Goal: Transaction & Acquisition: Purchase product/service

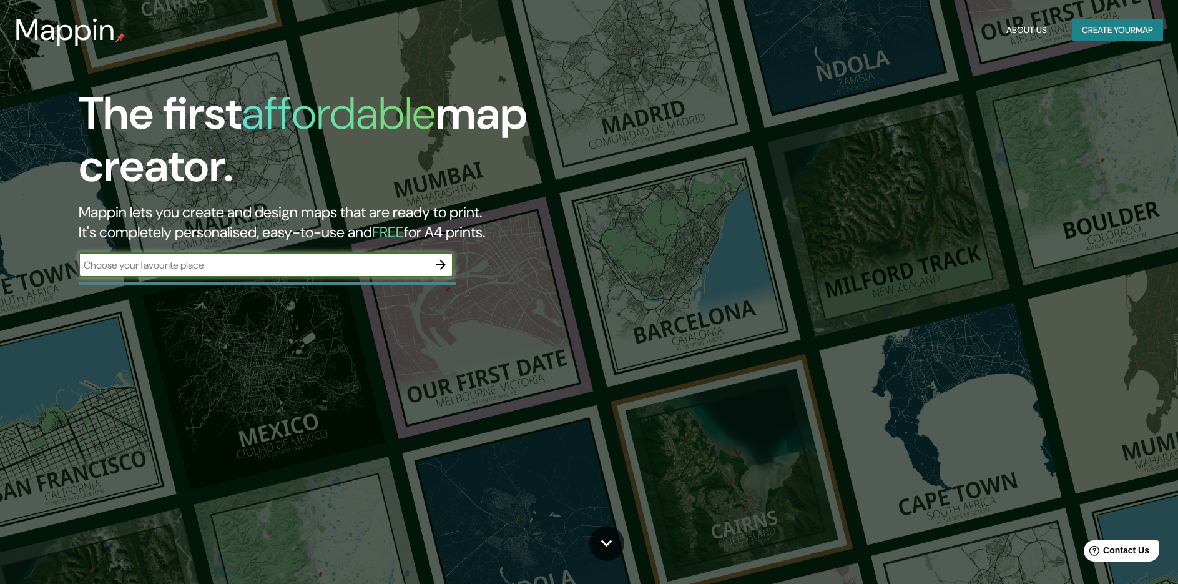
click at [369, 266] on input "text" at bounding box center [253, 265] width 349 height 14
type input "[GEOGRAPHIC_DATA]"
click at [442, 264] on icon "button" at bounding box center [440, 264] width 15 height 15
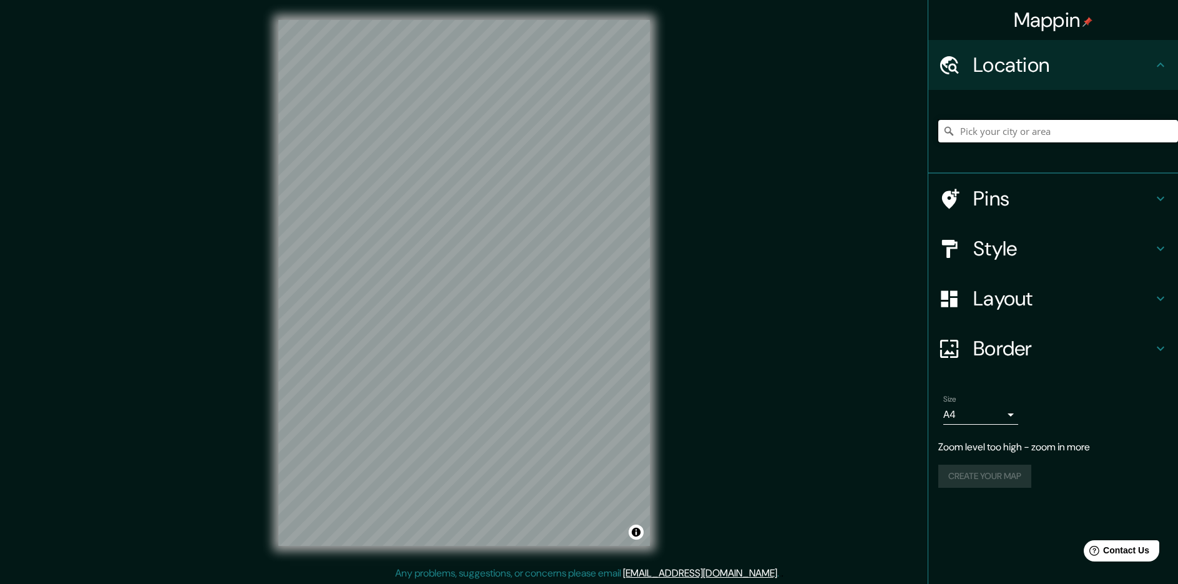
click at [1017, 123] on input "Pick your city or area" at bounding box center [1058, 131] width 240 height 22
type input "[GEOGRAPHIC_DATA]"
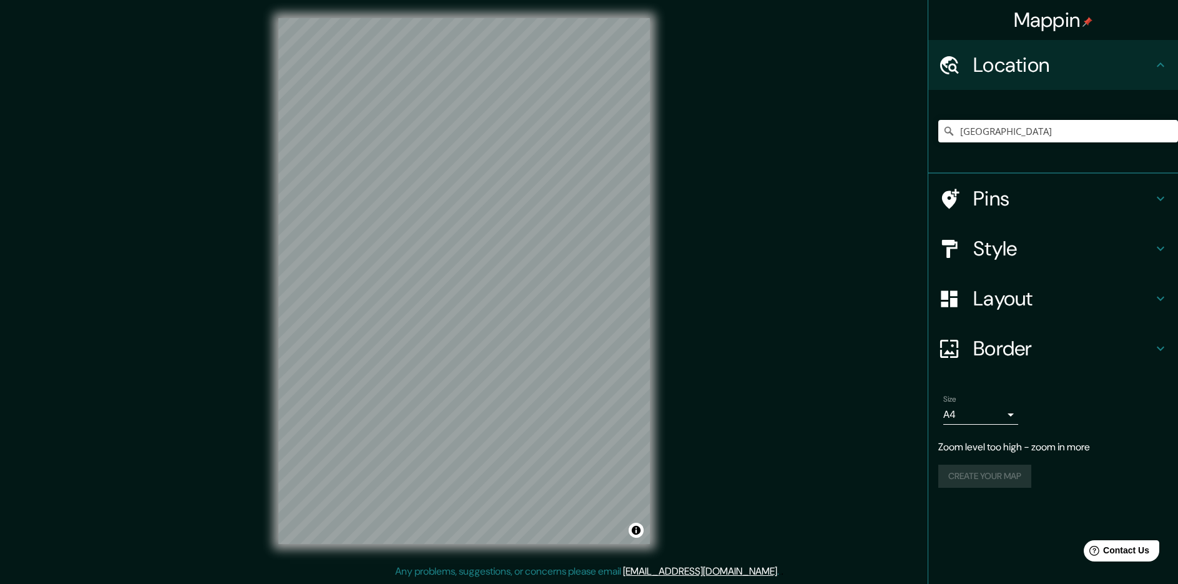
click at [1011, 344] on h4 "Border" at bounding box center [1063, 348] width 180 height 25
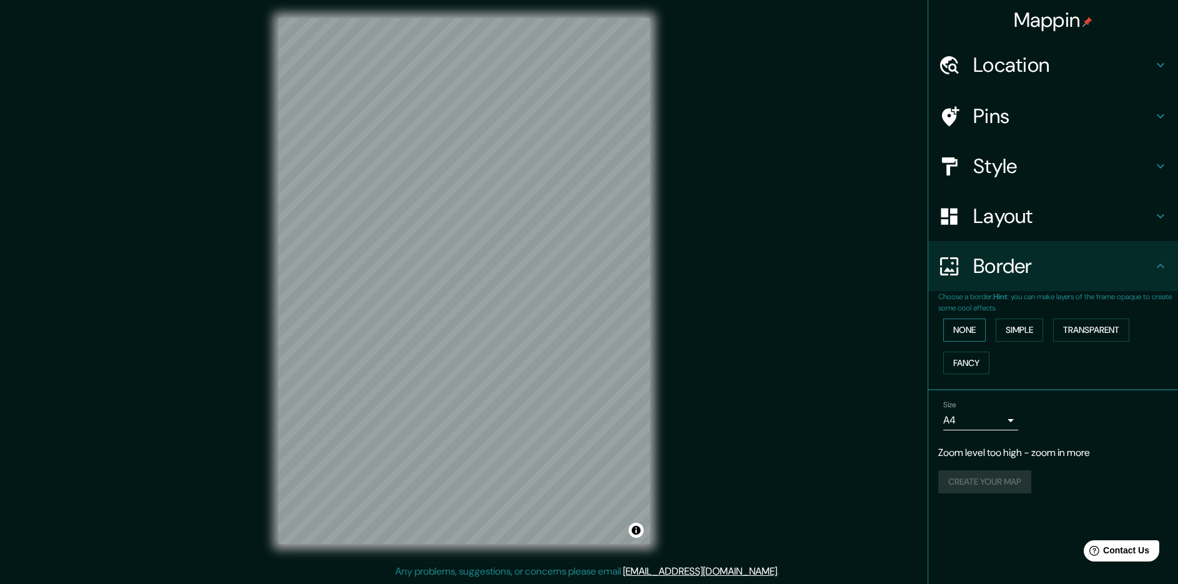
click at [965, 336] on button "None" at bounding box center [964, 329] width 42 height 23
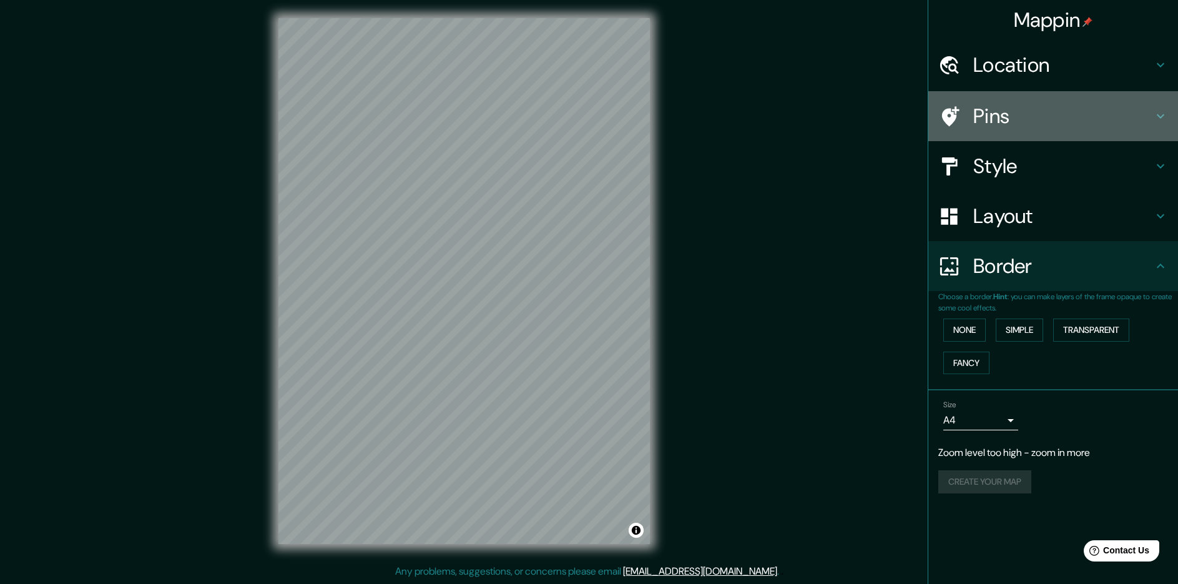
click at [997, 120] on h4 "Pins" at bounding box center [1063, 116] width 180 height 25
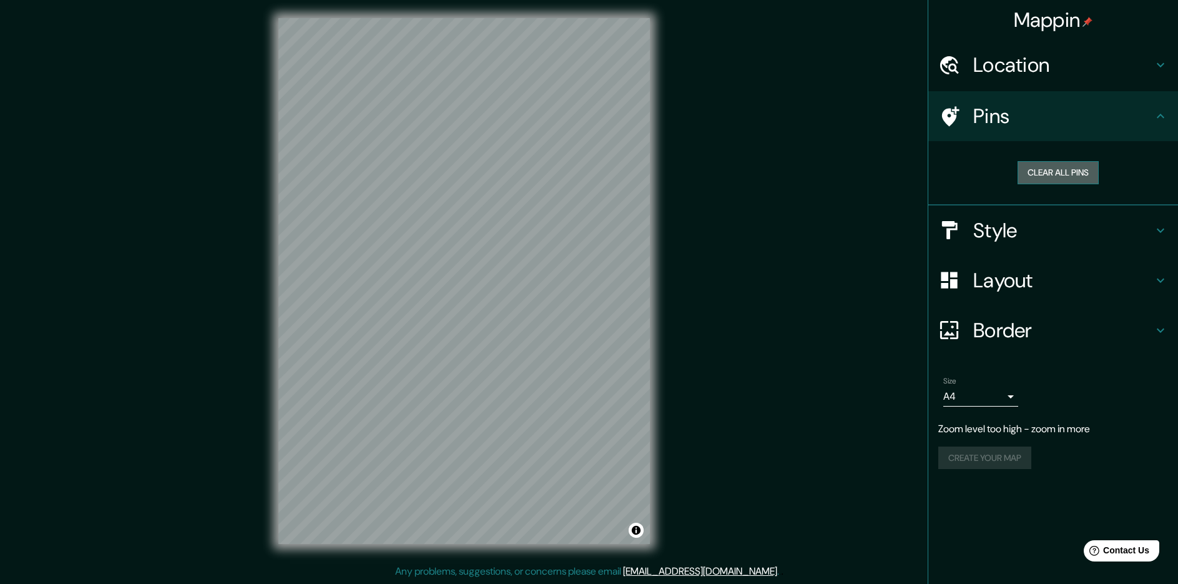
click at [1057, 169] on button "Clear all pins" at bounding box center [1057, 172] width 81 height 23
click at [464, 266] on div "Mappin Location [GEOGRAPHIC_DATA] [GEOGRAPHIC_DATA] [GEOGRAPHIC_DATA] [GEOGRAPH…" at bounding box center [589, 290] width 1178 height 585
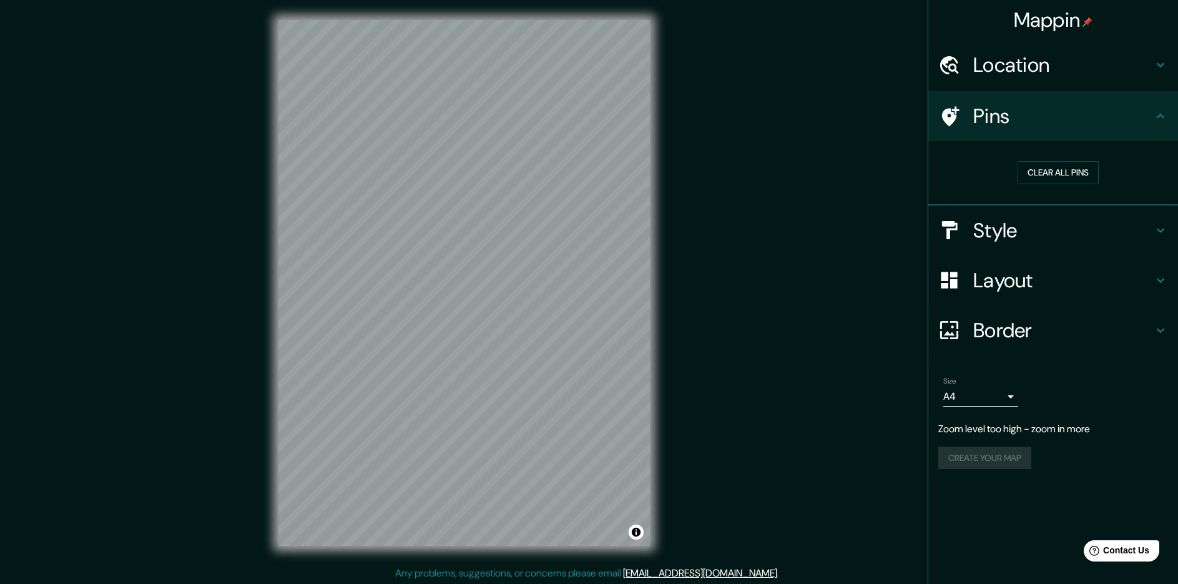
click at [1151, 70] on h4 "Location" at bounding box center [1063, 64] width 180 height 25
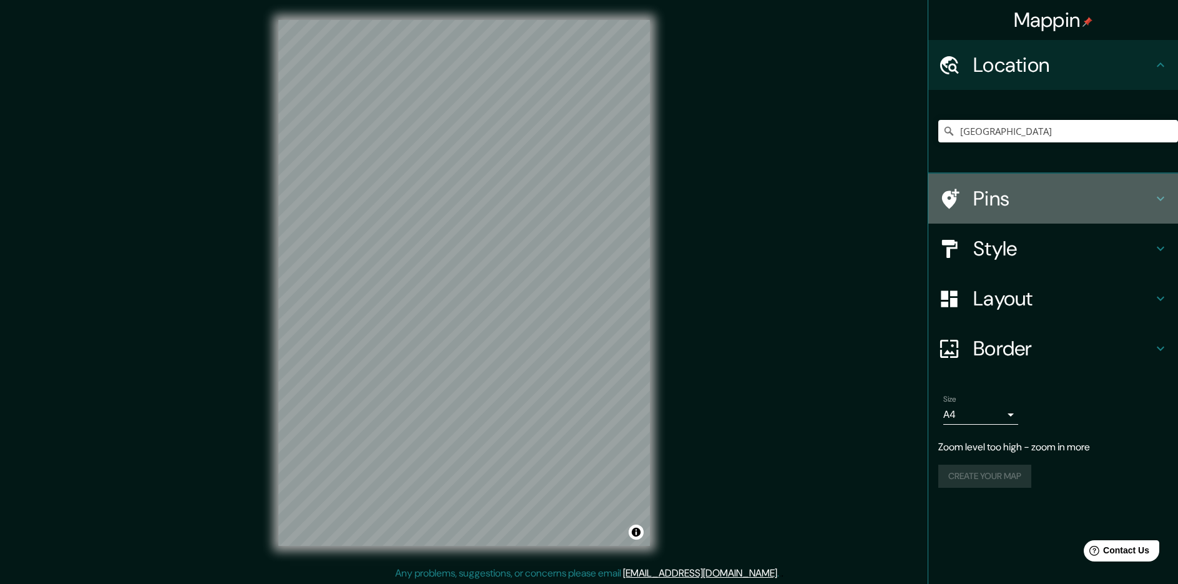
click at [1113, 208] on h4 "Pins" at bounding box center [1063, 198] width 180 height 25
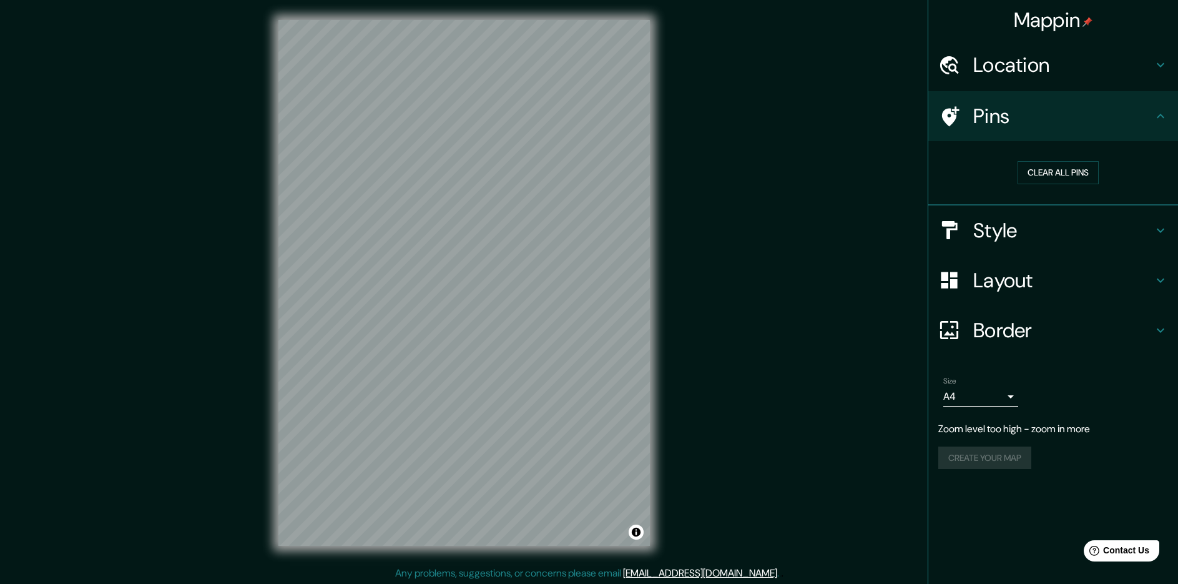
click at [1052, 159] on div "Clear all pins" at bounding box center [1058, 172] width 240 height 43
click at [1043, 172] on button "Clear all pins" at bounding box center [1057, 172] width 81 height 23
click at [1042, 175] on button "Clear all pins" at bounding box center [1057, 172] width 81 height 23
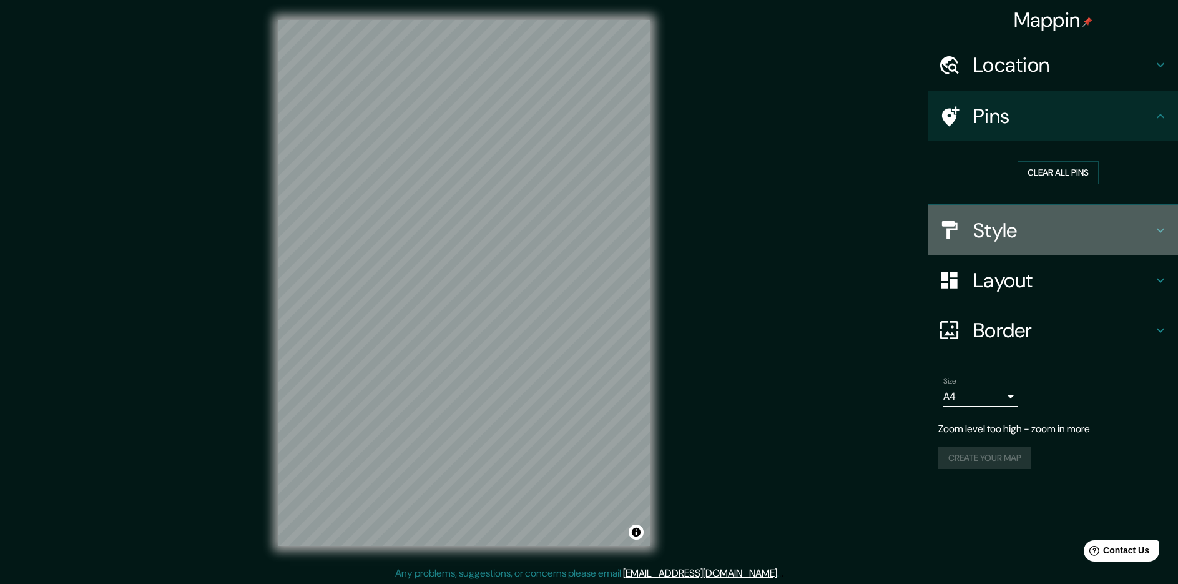
click at [1093, 213] on div "Style" at bounding box center [1053, 230] width 250 height 50
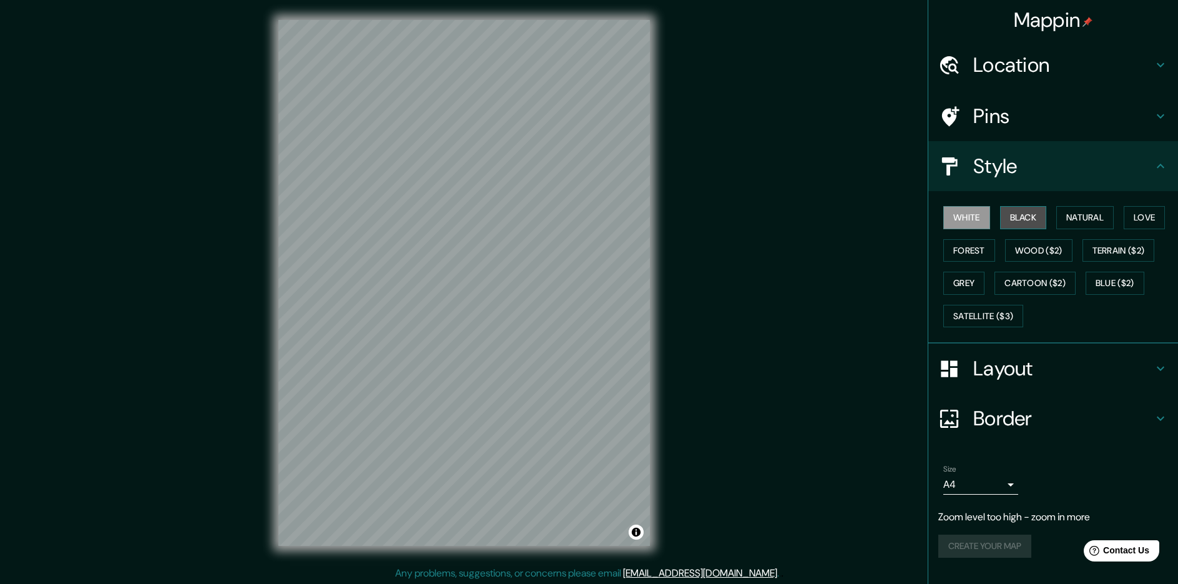
click at [1020, 221] on button "Black" at bounding box center [1023, 217] width 47 height 23
click at [959, 223] on button "White" at bounding box center [966, 217] width 47 height 23
click at [980, 252] on button "Forest" at bounding box center [969, 250] width 52 height 23
click at [1133, 222] on button "Love" at bounding box center [1143, 217] width 41 height 23
click at [1122, 240] on button "Terrain ($2)" at bounding box center [1118, 250] width 72 height 23
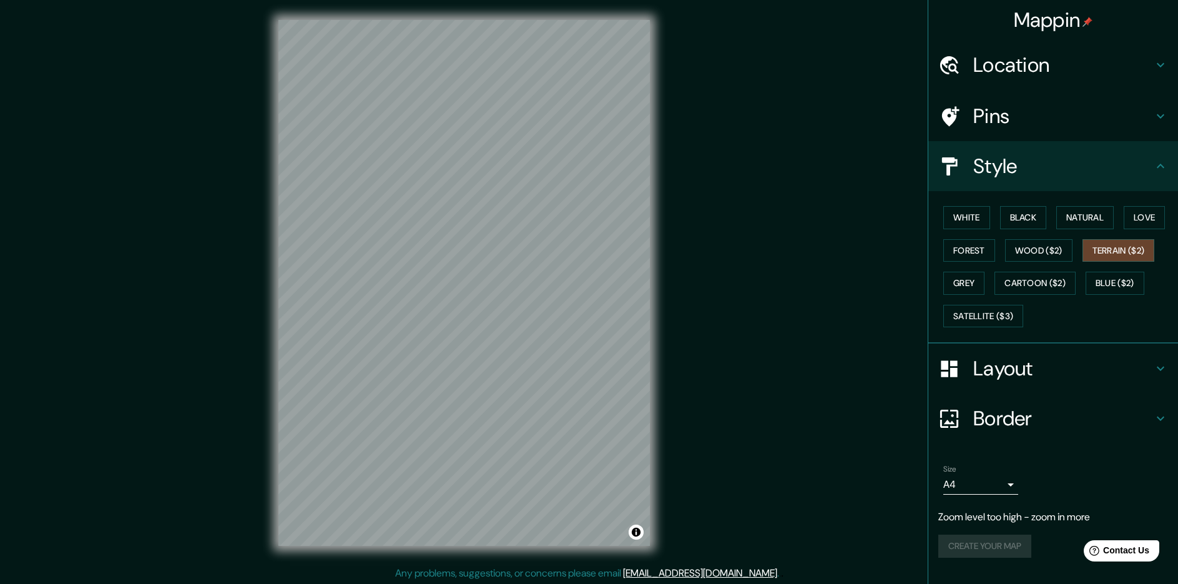
click at [1111, 297] on div "White Black Natural Love Forest Wood ($2) Terrain ($2) Grey Cartoon ($2) Blue (…" at bounding box center [1058, 266] width 240 height 131
click at [1123, 273] on button "Blue ($2)" at bounding box center [1114, 282] width 59 height 23
click at [1150, 247] on button "Terrain ($2)" at bounding box center [1118, 250] width 72 height 23
click at [965, 282] on button "Grey" at bounding box center [963, 282] width 41 height 23
click at [969, 250] on button "Forest" at bounding box center [969, 250] width 52 height 23
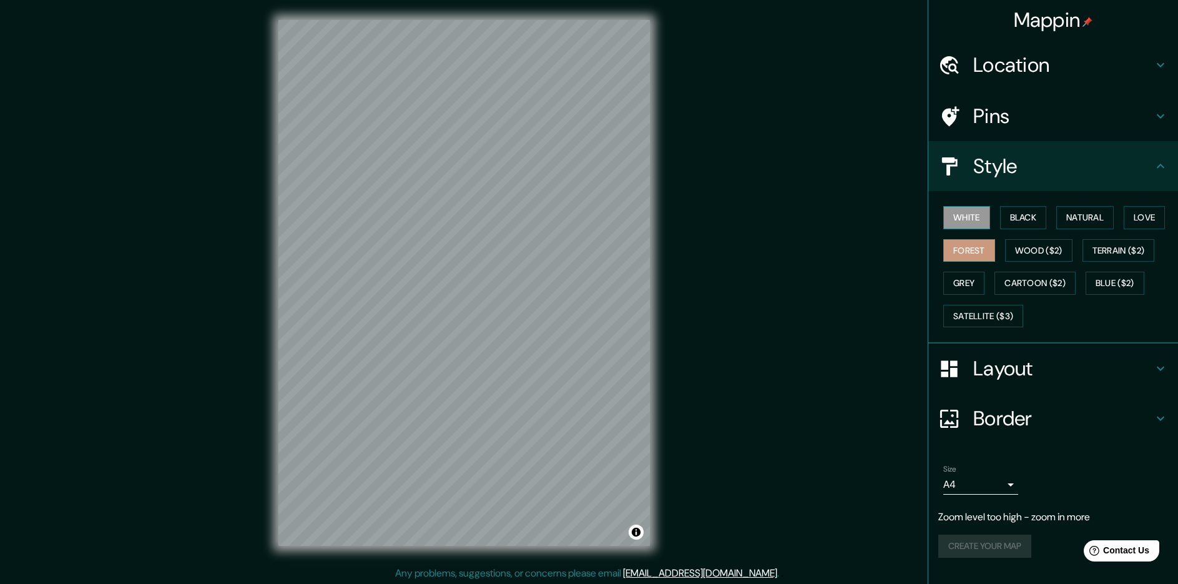
click at [975, 220] on button "White" at bounding box center [966, 217] width 47 height 23
click at [1025, 209] on button "Black" at bounding box center [1023, 217] width 47 height 23
click at [976, 223] on button "White" at bounding box center [966, 217] width 47 height 23
click at [1146, 351] on div "Layout" at bounding box center [1053, 368] width 250 height 50
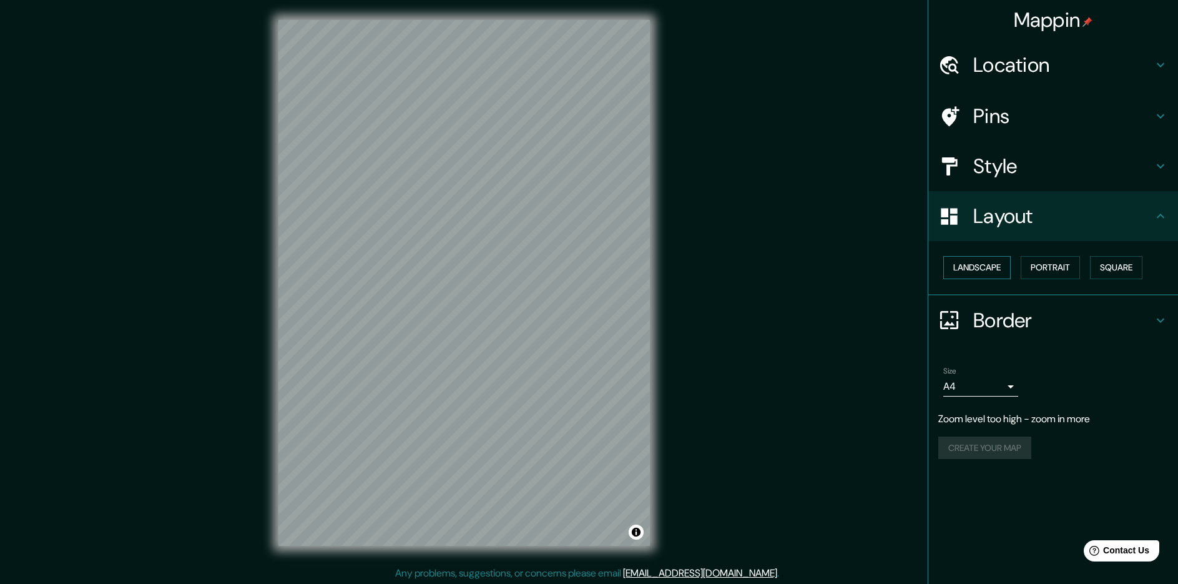
click at [999, 275] on button "Landscape" at bounding box center [976, 267] width 67 height 23
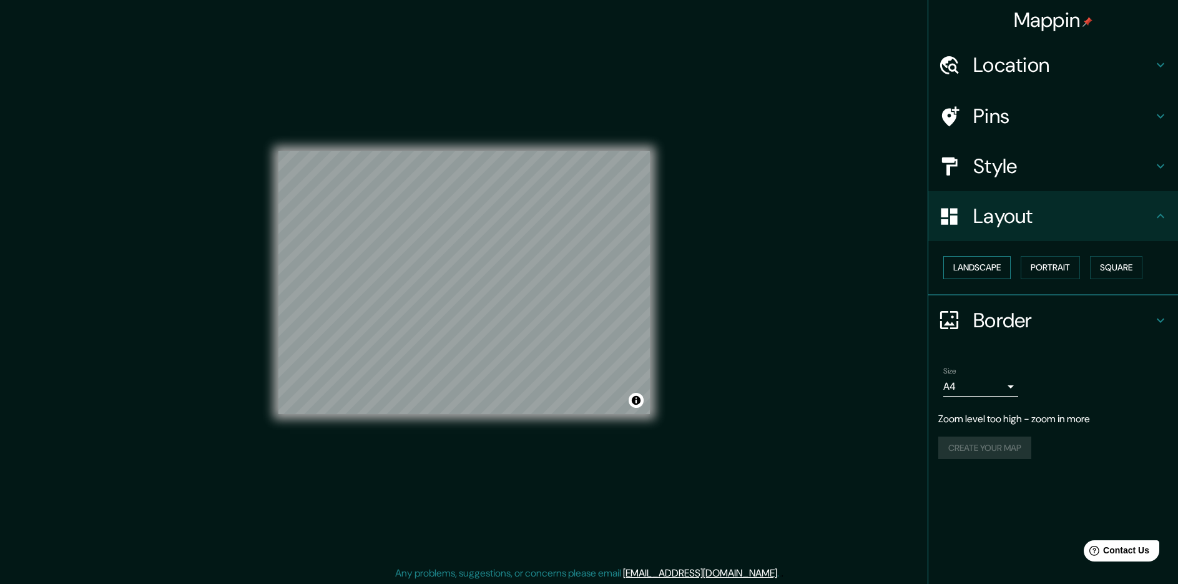
click at [999, 274] on button "Landscape" at bounding box center [976, 267] width 67 height 23
click at [1032, 268] on button "Portrait" at bounding box center [1049, 267] width 59 height 23
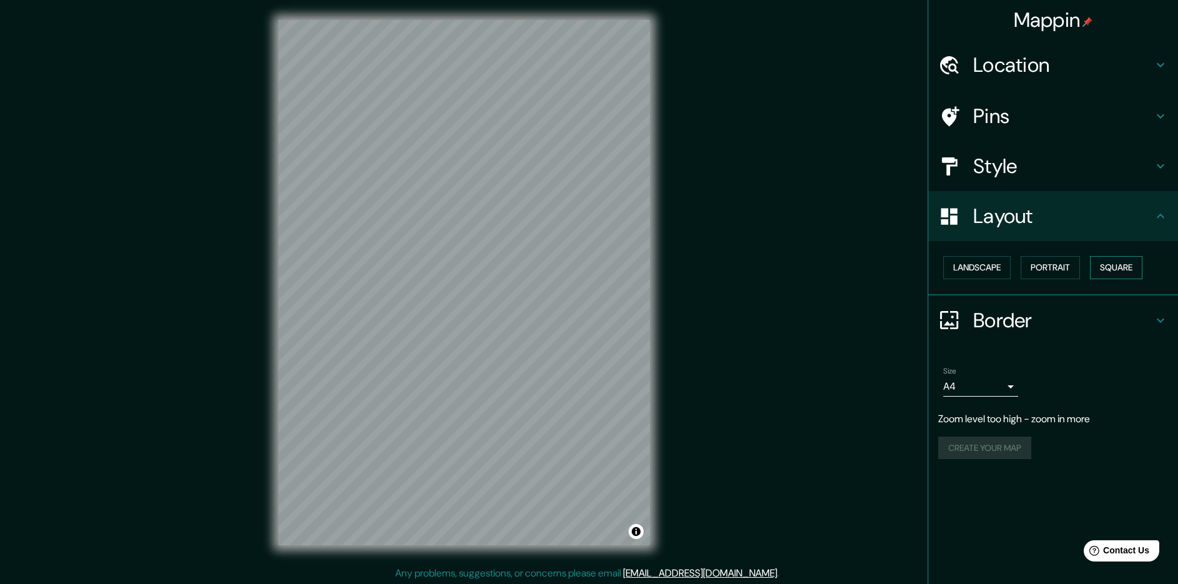
click at [1126, 265] on button "Square" at bounding box center [1116, 267] width 52 height 23
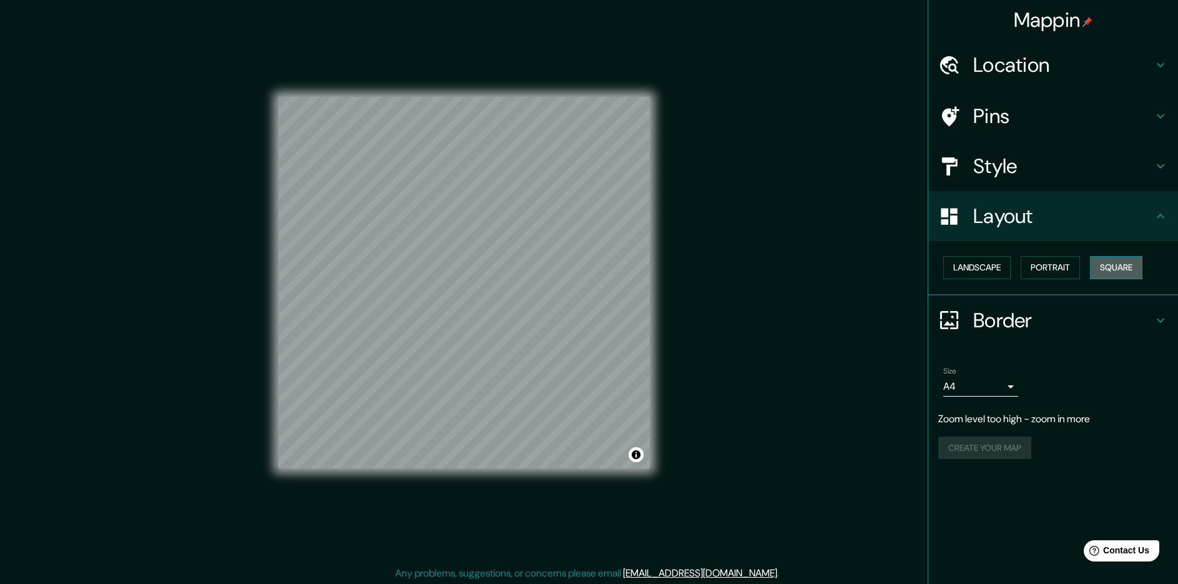
click at [1126, 265] on button "Square" at bounding box center [1116, 267] width 52 height 23
click at [994, 270] on button "Landscape" at bounding box center [976, 267] width 67 height 23
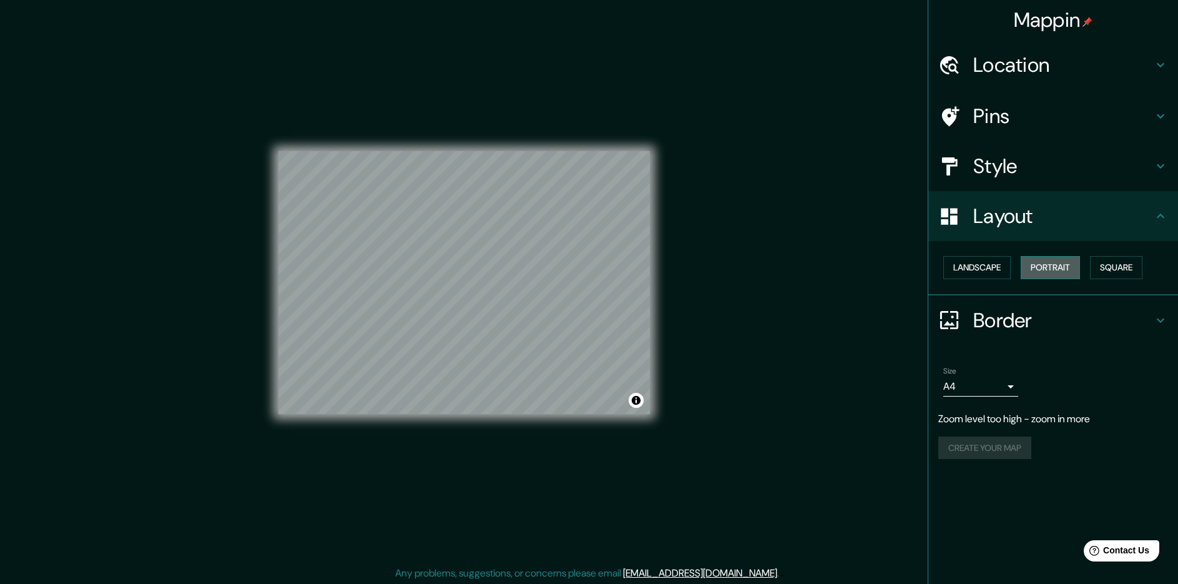
click at [1040, 275] on button "Portrait" at bounding box center [1049, 267] width 59 height 23
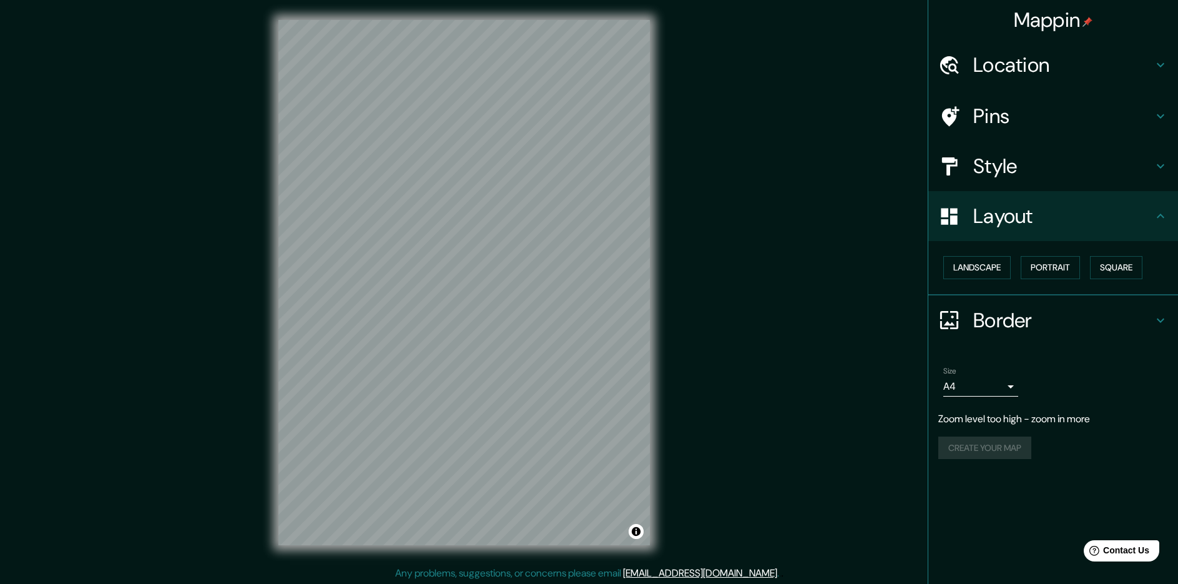
click at [999, 442] on div "Create your map" at bounding box center [1053, 447] width 230 height 23
